Goal: Navigation & Orientation: Go to known website

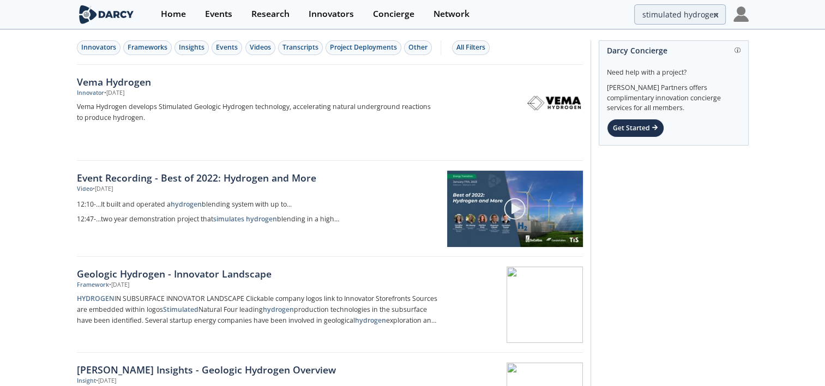
click at [744, 16] on img at bounding box center [741, 14] width 15 height 15
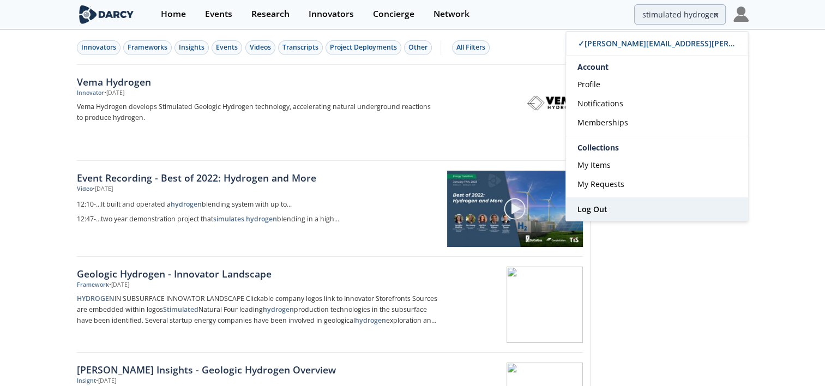
drag, startPoint x: 602, startPoint y: 209, endPoint x: 597, endPoint y: 205, distance: 5.8
click at [602, 209] on span "Log Out" at bounding box center [593, 209] width 30 height 10
